Goal: Task Accomplishment & Management: Complete application form

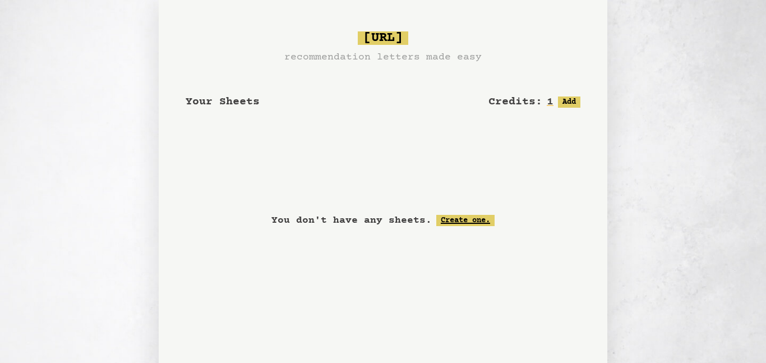
click at [448, 219] on link "Create one." at bounding box center [465, 220] width 58 height 11
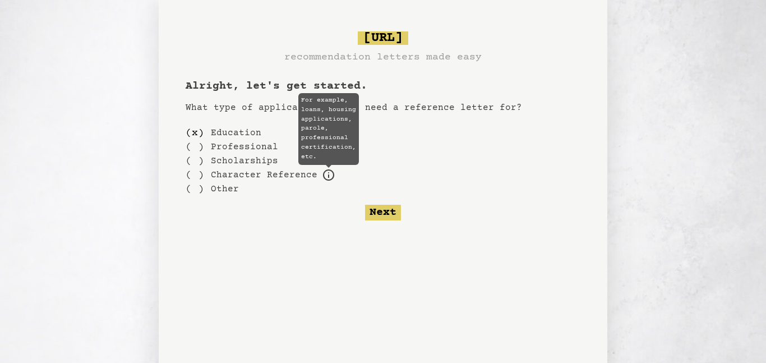
click at [324, 175] on icon at bounding box center [328, 174] width 11 height 11
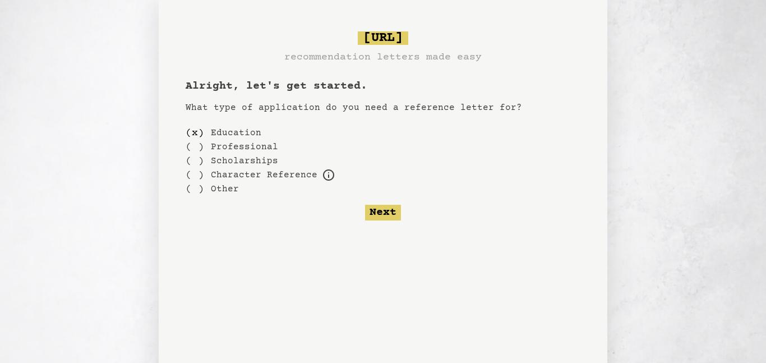
click at [250, 147] on label "Professional" at bounding box center [244, 146] width 67 height 13
click at [250, 159] on label "Scholarships" at bounding box center [244, 160] width 67 height 13
click at [198, 164] on div "( )" at bounding box center [195, 161] width 19 height 14
click at [197, 188] on div "( )" at bounding box center [195, 189] width 19 height 14
click at [190, 135] on div "( )" at bounding box center [195, 133] width 19 height 14
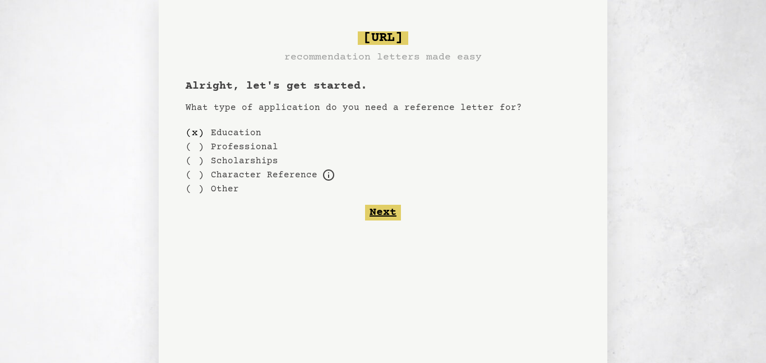
click at [385, 213] on button "Next" at bounding box center [383, 213] width 36 height 16
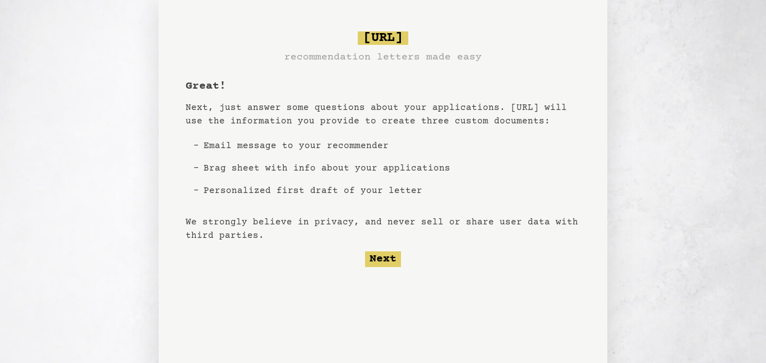
click at [199, 147] on li "Email message to your recommender" at bounding box center [327, 146] width 256 height 22
click at [200, 146] on li "Email message to your recommender" at bounding box center [327, 146] width 256 height 22
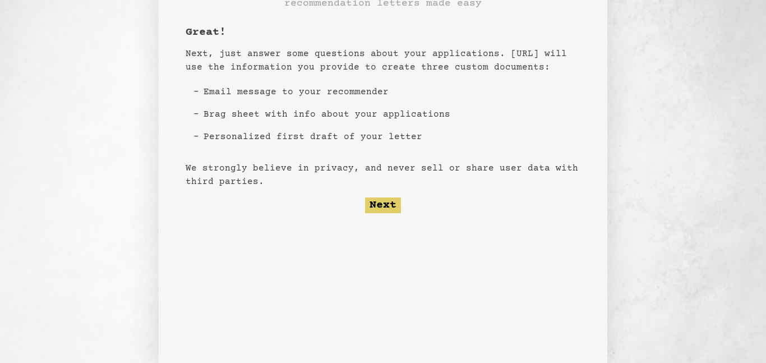
scroll to position [55, 0]
click at [385, 200] on button "Next" at bounding box center [383, 204] width 36 height 16
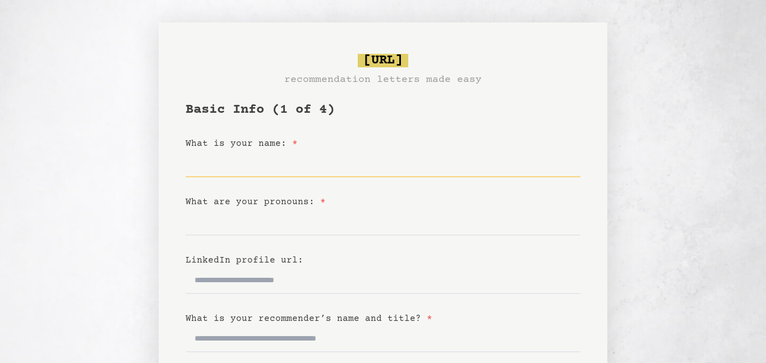
click at [286, 165] on input "What is your name: *" at bounding box center [383, 163] width 395 height 27
type input "********"
click at [281, 221] on input "What are your pronouns: *" at bounding box center [383, 222] width 395 height 27
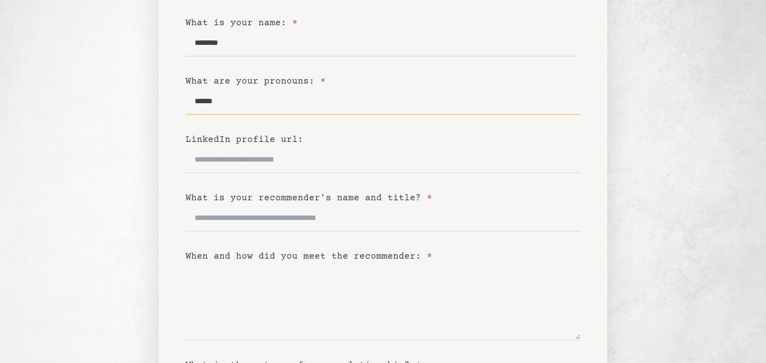
scroll to position [117, 0]
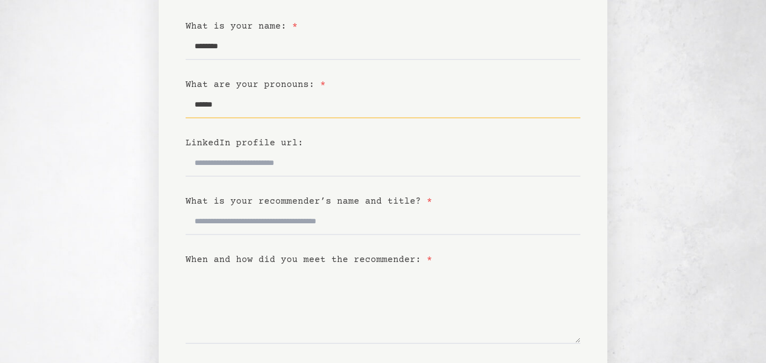
type input "******"
click at [298, 227] on input "What is your recommender’s name and title? *" at bounding box center [383, 221] width 395 height 27
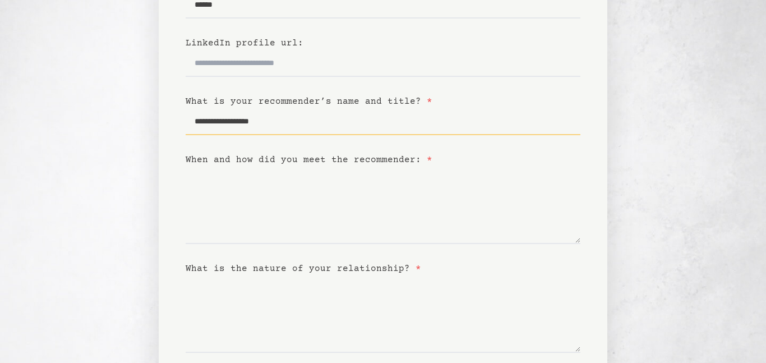
scroll to position [218, 0]
type input "**********"
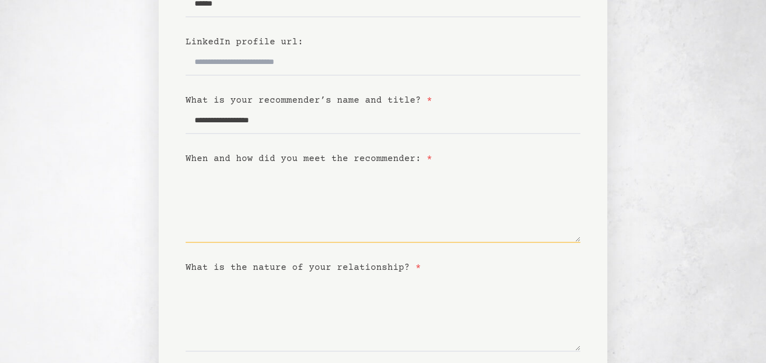
click at [272, 234] on textarea "When and how did you meet the recommender: *" at bounding box center [383, 203] width 395 height 77
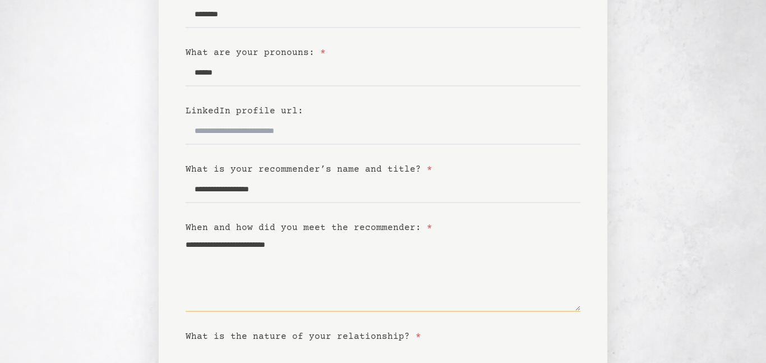
scroll to position [152, 0]
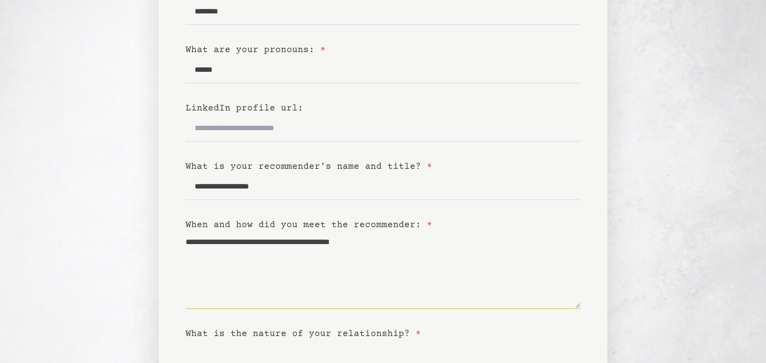
type textarea "**********"
